Goal: Task Accomplishment & Management: Use online tool/utility

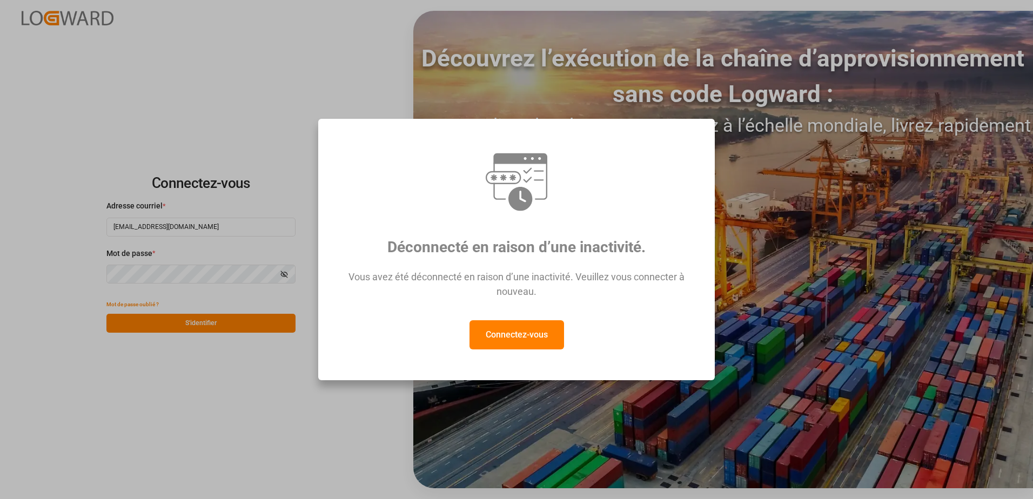
click at [522, 334] on button "Connectez-vous" at bounding box center [516, 334] width 95 height 29
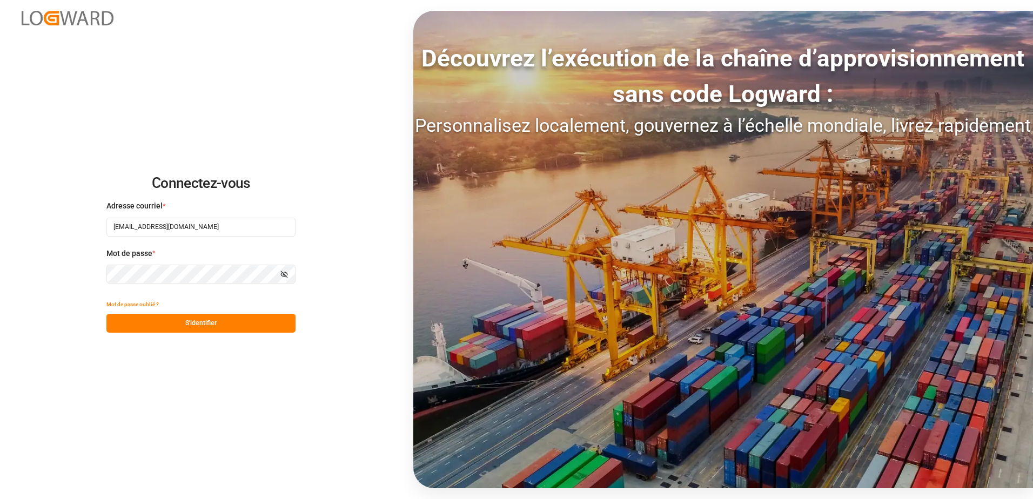
click at [214, 330] on button "S'identifier" at bounding box center [200, 323] width 189 height 19
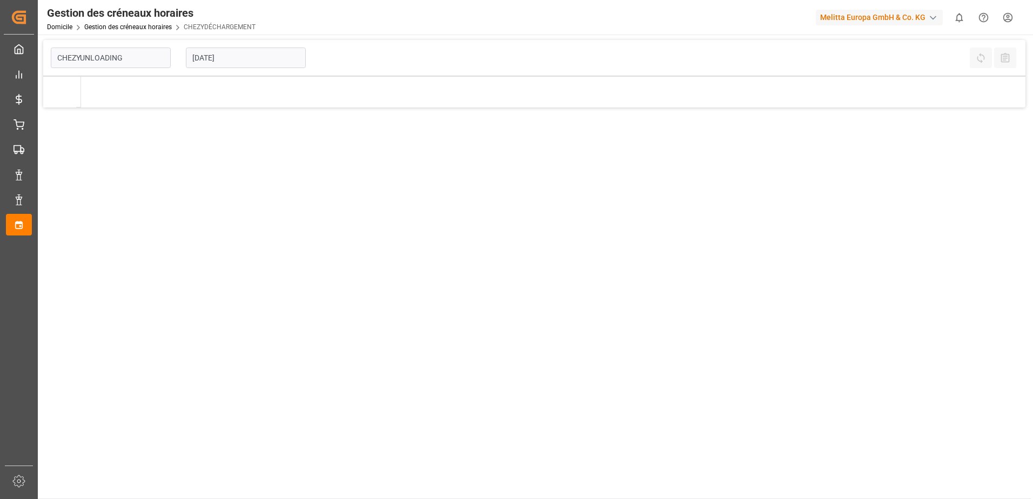
type input "Chezy Unloading"
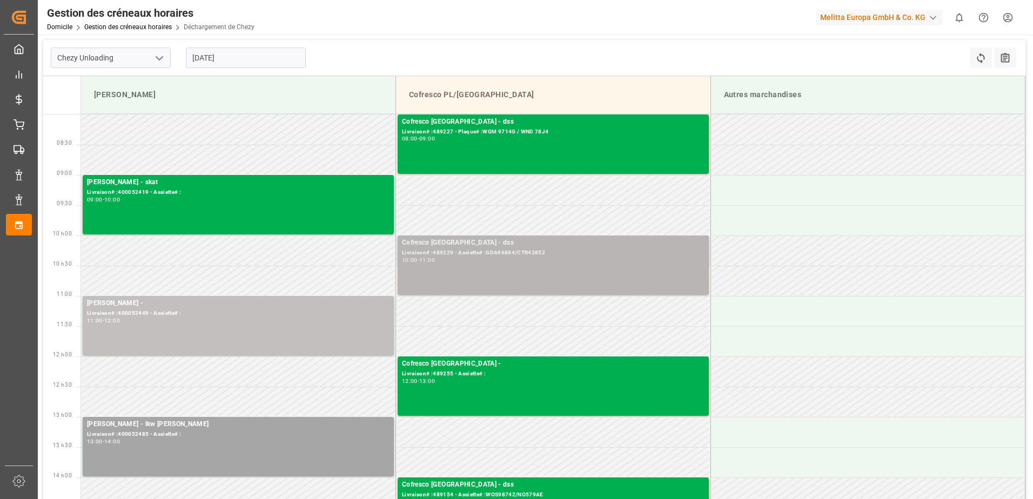
click at [482, 254] on div "Livraison# :489229 - Assiette# :GDA66884/CTR43852" at bounding box center [553, 253] width 303 height 9
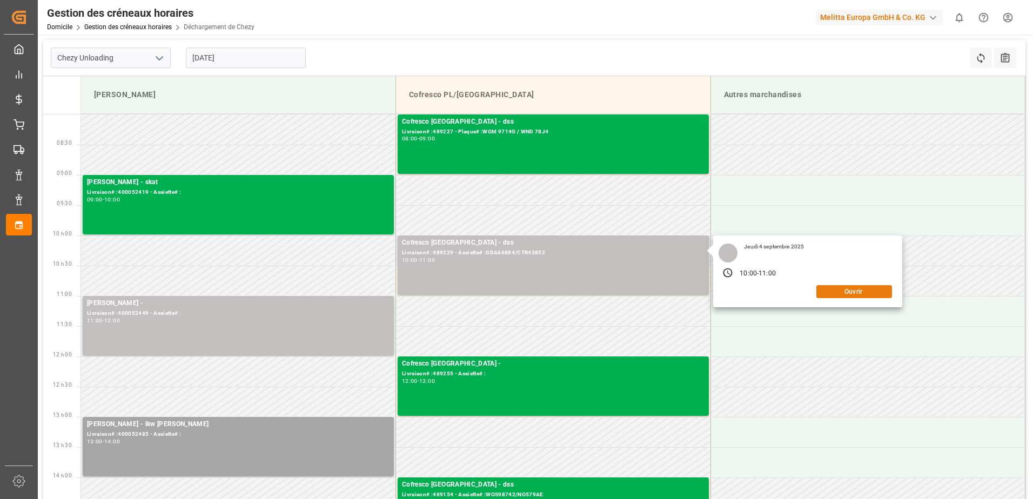
click at [834, 292] on button "Ouvrir" at bounding box center [854, 291] width 76 height 13
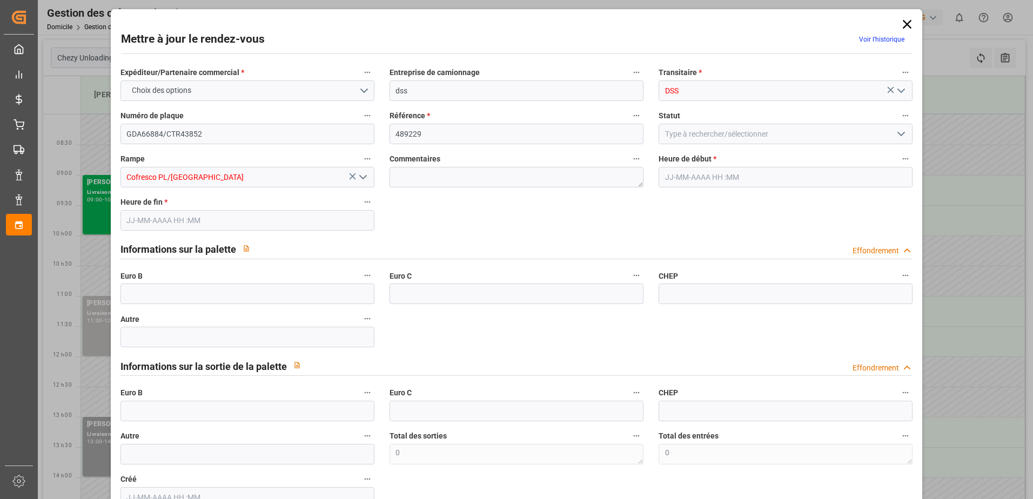
type input "04-09-2025 10:00"
type input "04-09-2025 11:00"
type input "29-08-2025 08:47"
click at [901, 137] on icon "Ouvrir le menu" at bounding box center [901, 134] width 13 height 13
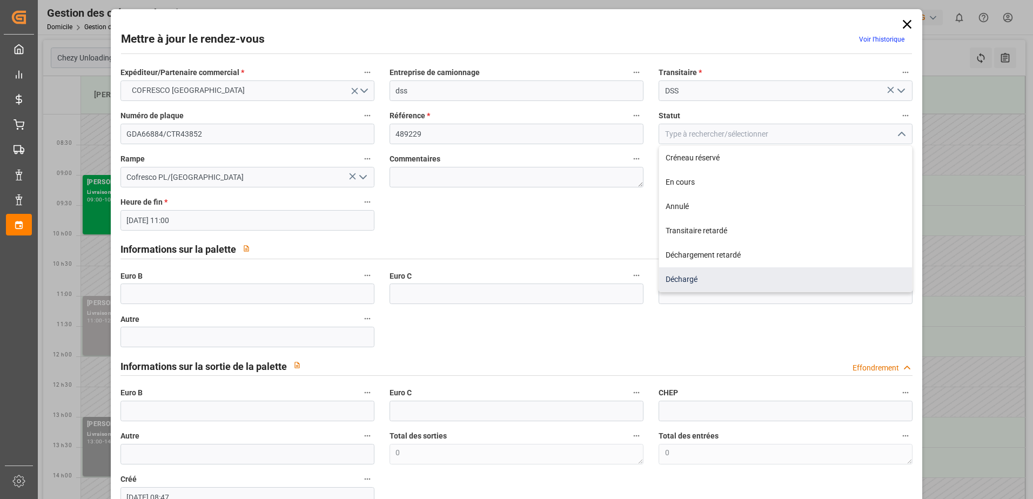
click at [695, 276] on div "Déchargé" at bounding box center [785, 279] width 253 height 24
type input "Unloaded"
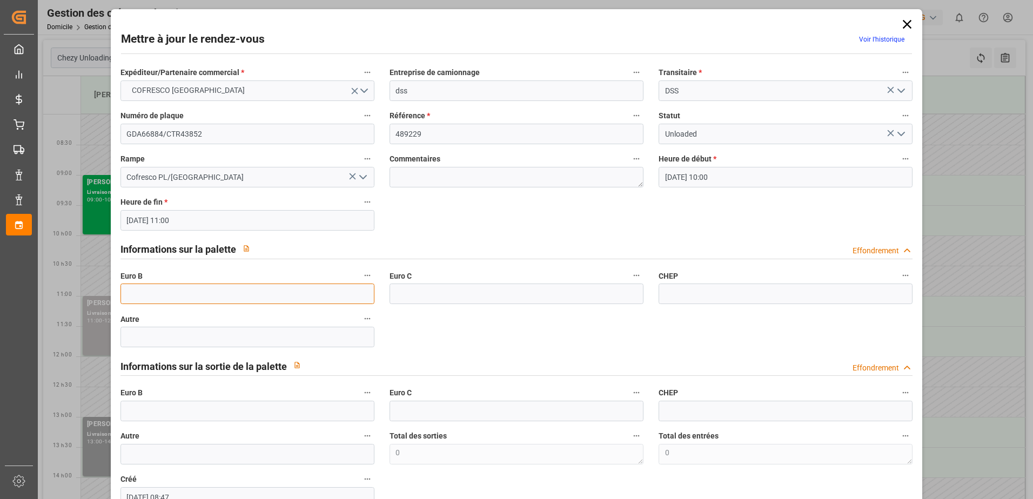
click at [155, 291] on input "text" at bounding box center [247, 294] width 254 height 21
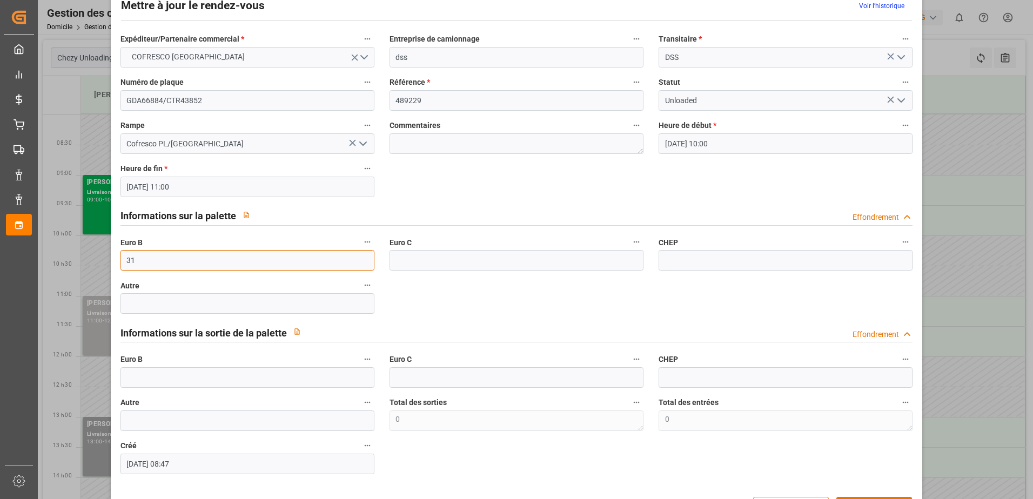
scroll to position [71, 0]
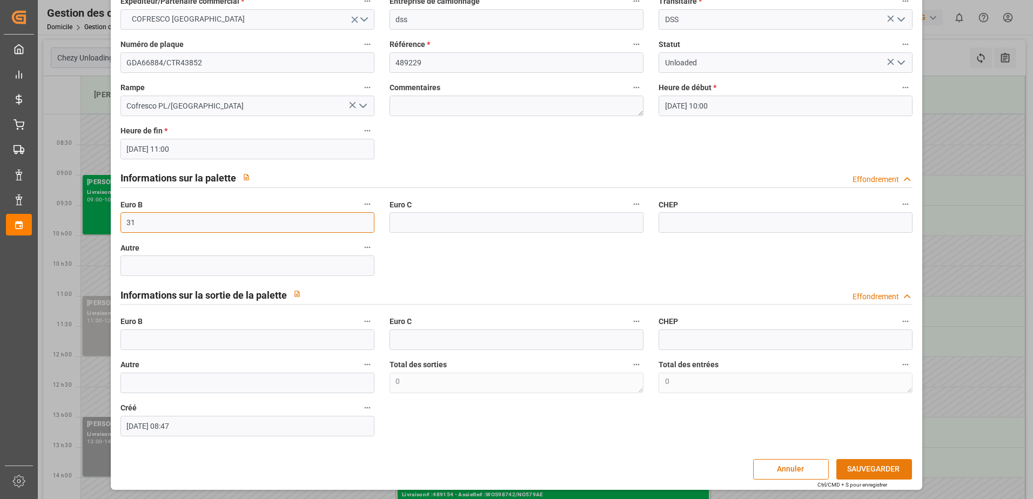
type input "31"
click at [857, 467] on button "SAUVEGARDER" at bounding box center [874, 469] width 76 height 21
